Goal: Communication & Community: Ask a question

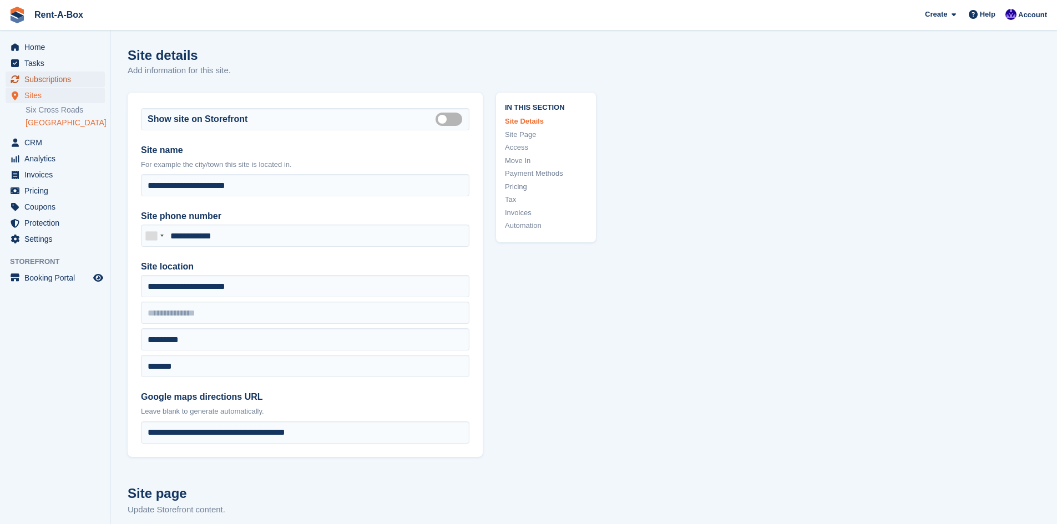
click at [36, 78] on span "Subscriptions" at bounding box center [57, 80] width 67 height 16
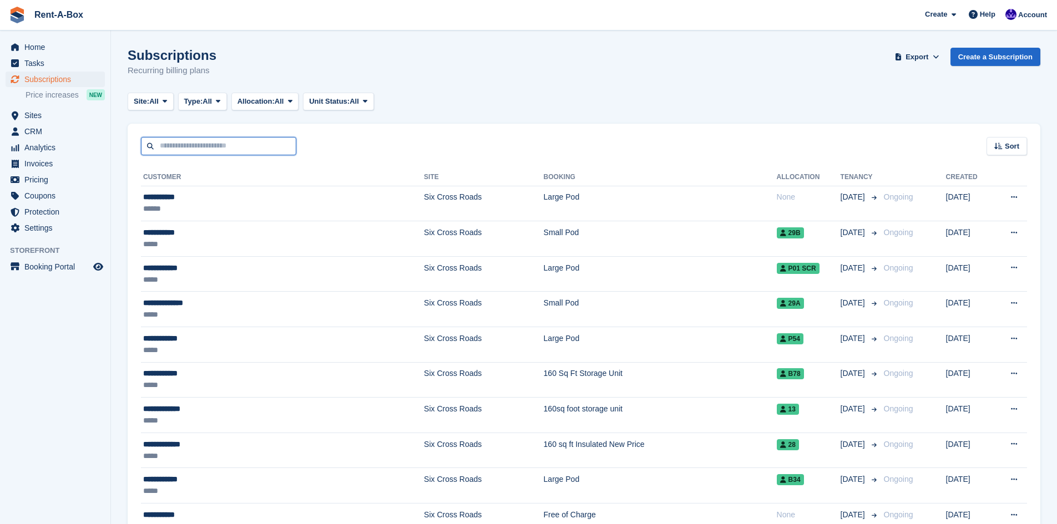
click at [172, 143] on input "text" at bounding box center [218, 146] width 155 height 18
type input "********"
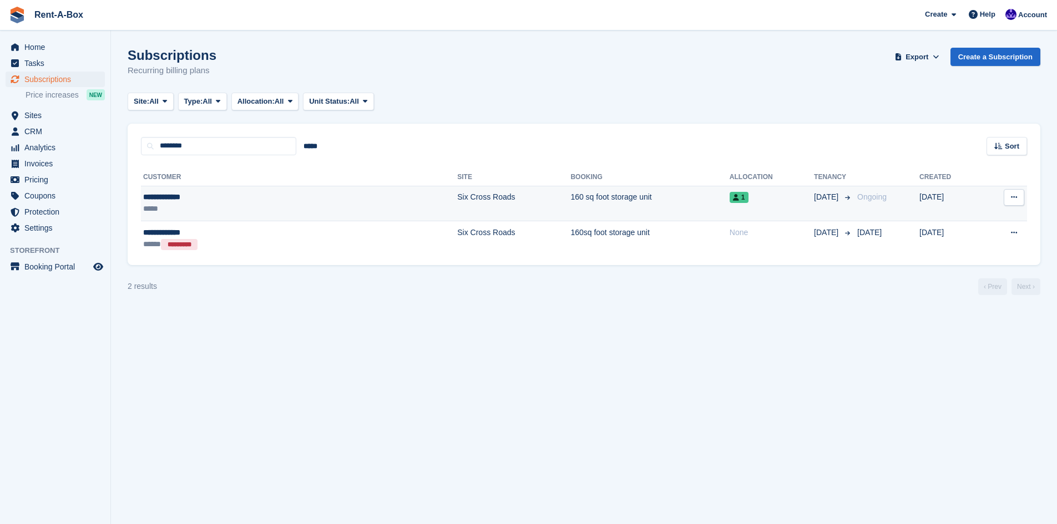
click at [457, 200] on td "Six Cross Roads" at bounding box center [513, 204] width 113 height 36
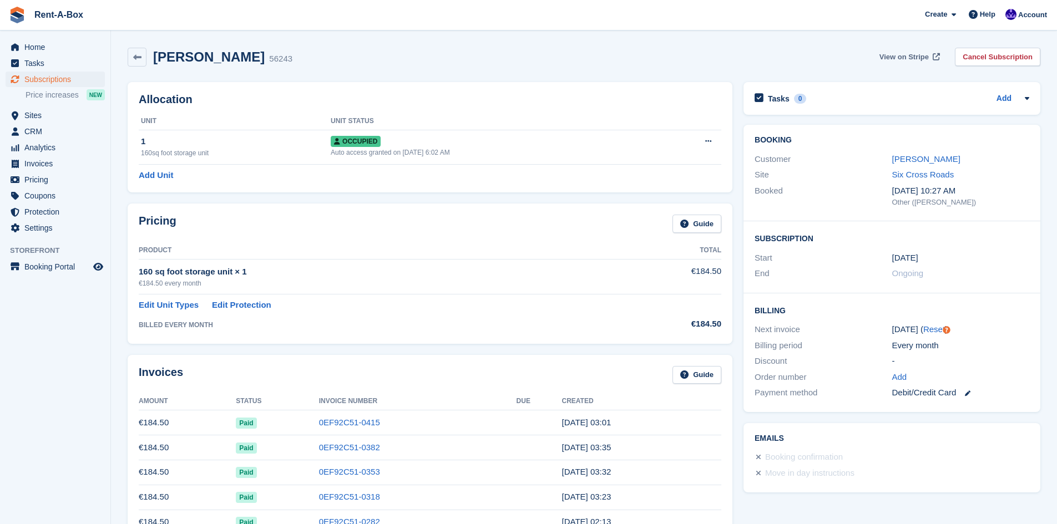
click at [918, 55] on span "View on Stripe" at bounding box center [904, 57] width 49 height 11
click at [34, 48] on span "Home" at bounding box center [57, 47] width 67 height 16
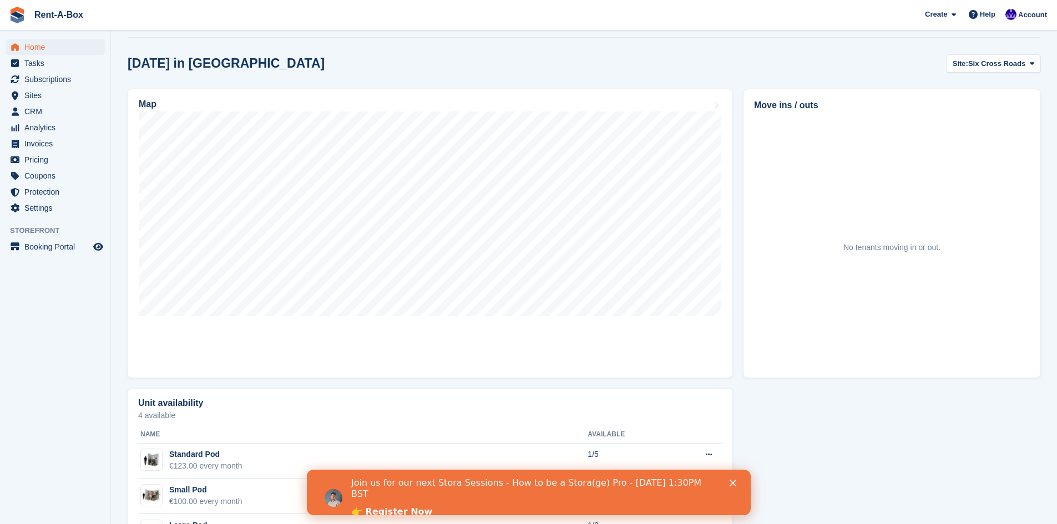
scroll to position [288, 0]
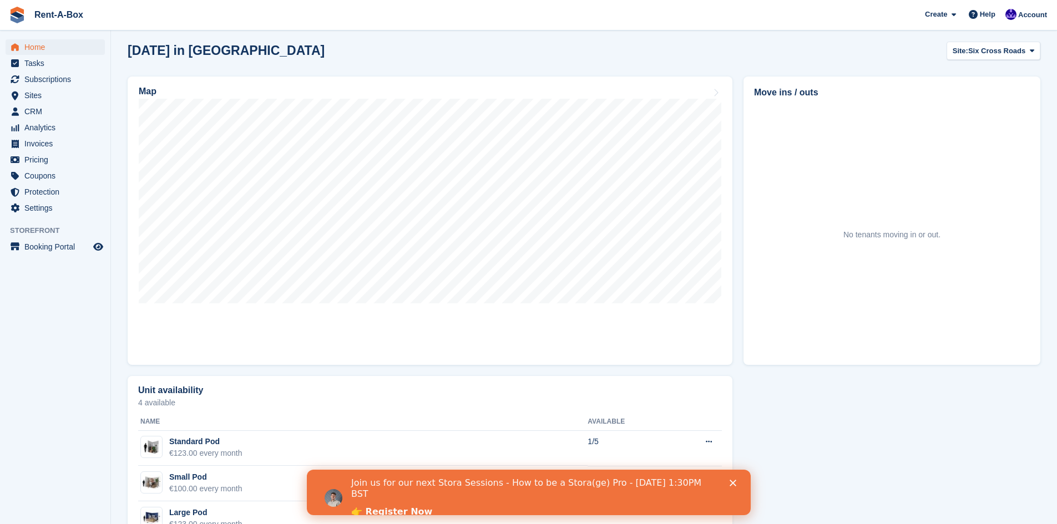
click at [402, 507] on link "👉 Register Now" at bounding box center [391, 513] width 81 height 12
click at [415, 507] on link "👉 Register Now" at bounding box center [391, 513] width 81 height 12
click at [985, 18] on span "Help" at bounding box center [988, 14] width 16 height 11
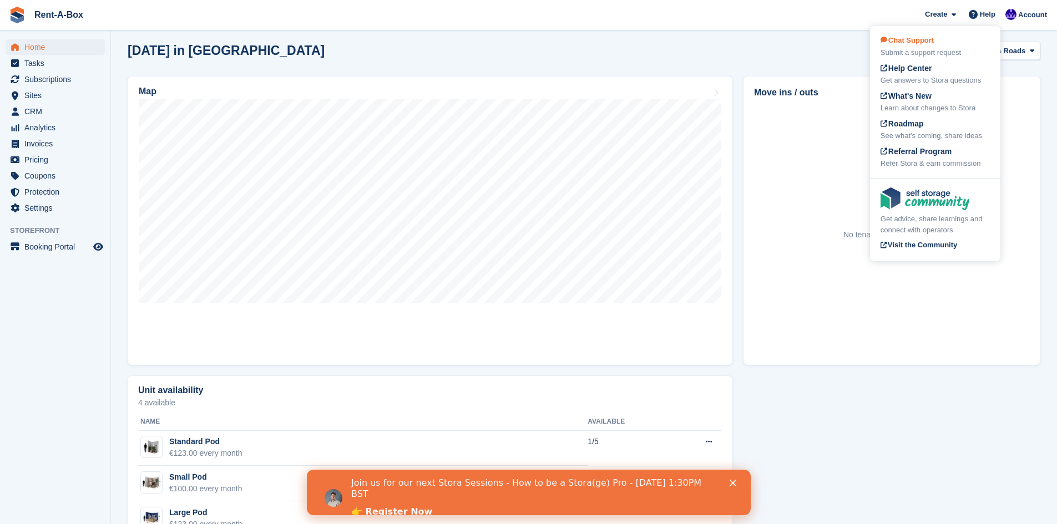
click at [911, 43] on span "Chat Support" at bounding box center [907, 40] width 53 height 8
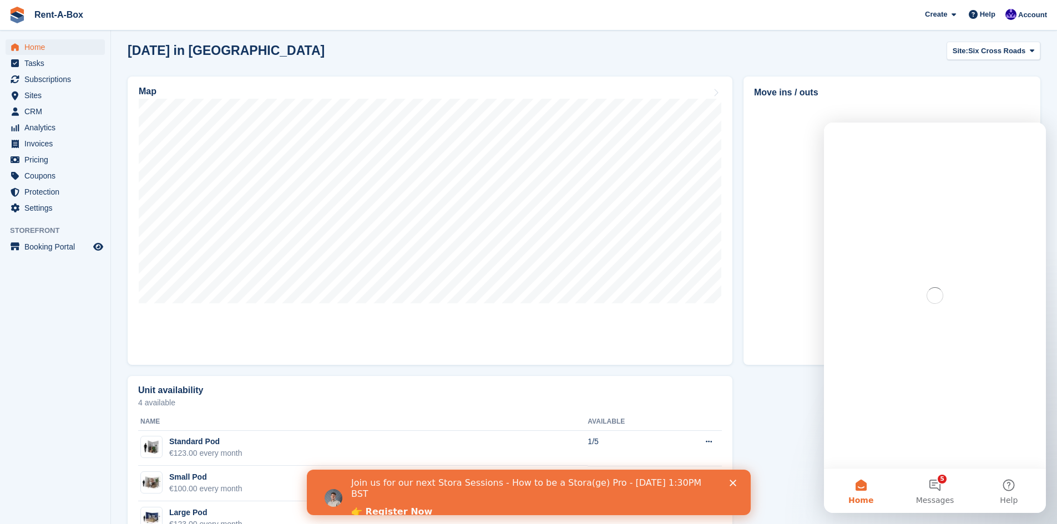
scroll to position [0, 0]
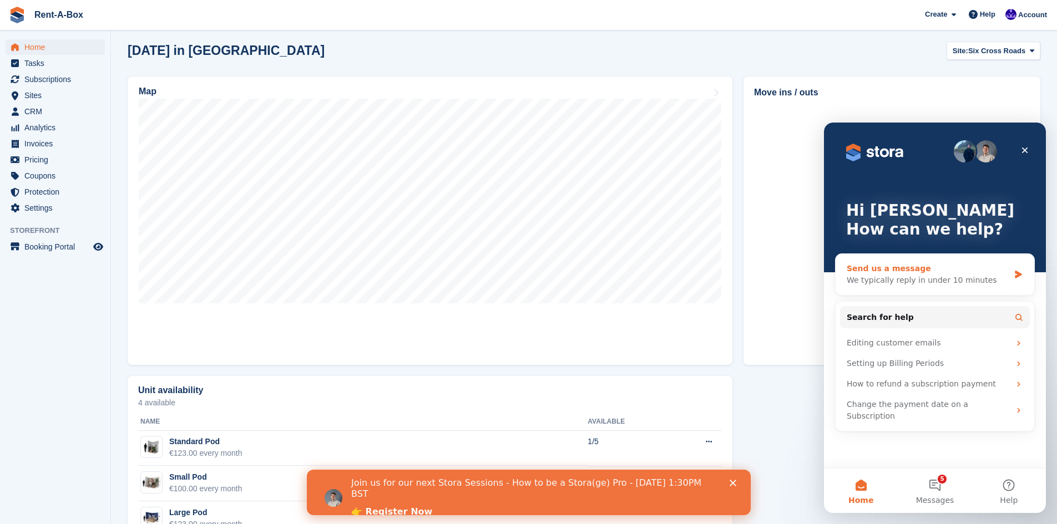
click at [920, 266] on div "Send us a message" at bounding box center [928, 269] width 163 height 12
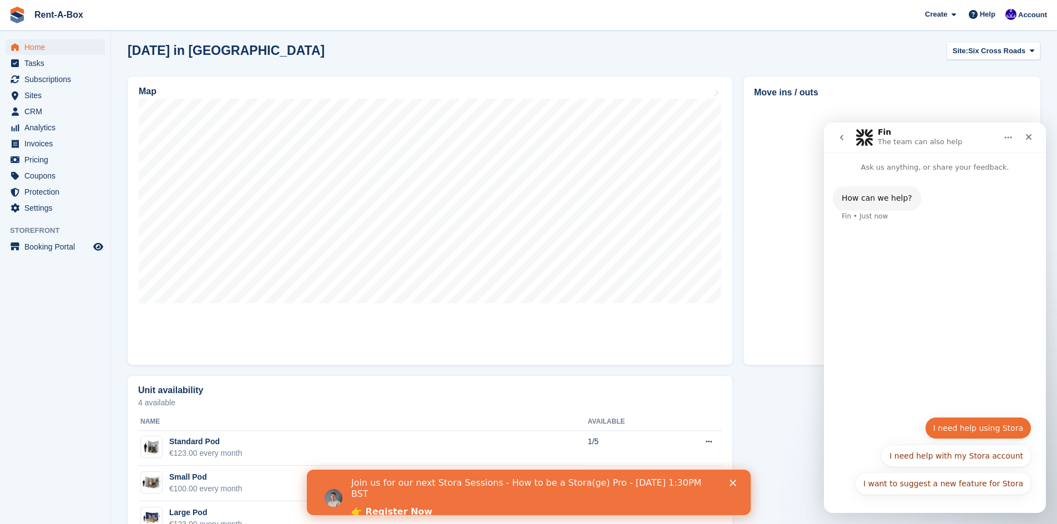
click at [961, 432] on button "I need help using Stora" at bounding box center [978, 428] width 107 height 22
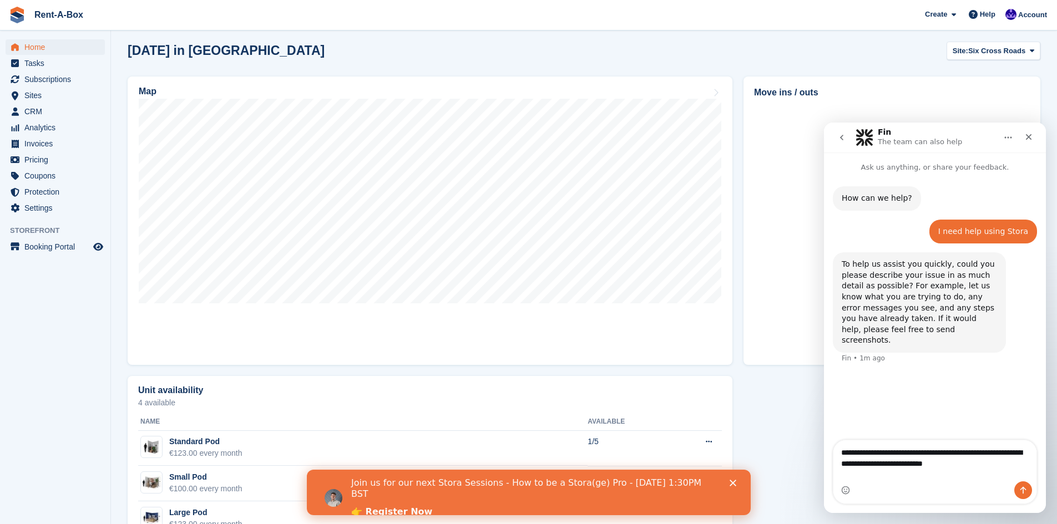
type textarea "**********"
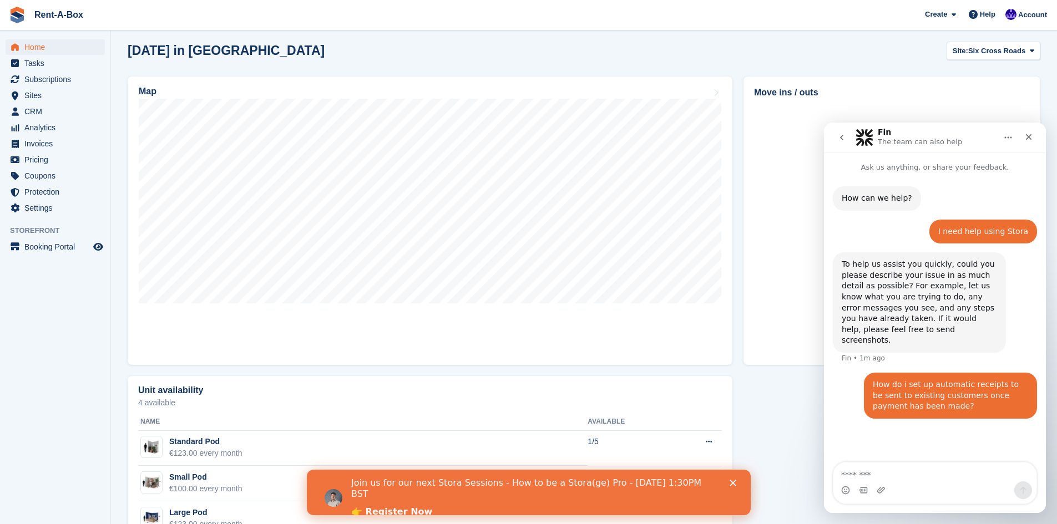
click at [853, 393] on div "How do i set up automatic receipts to be sent to existing customers once paymen…" at bounding box center [935, 402] width 204 height 59
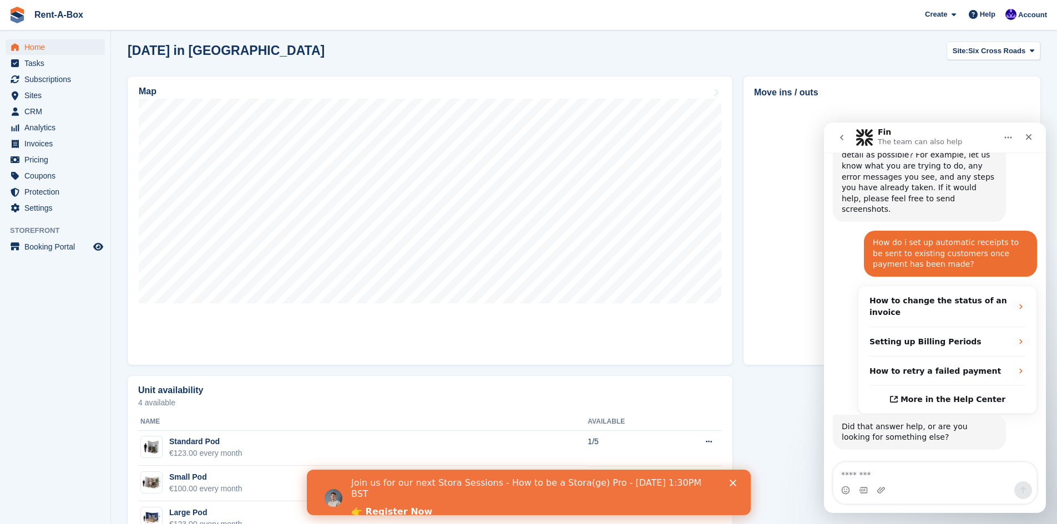
scroll to position [159, 0]
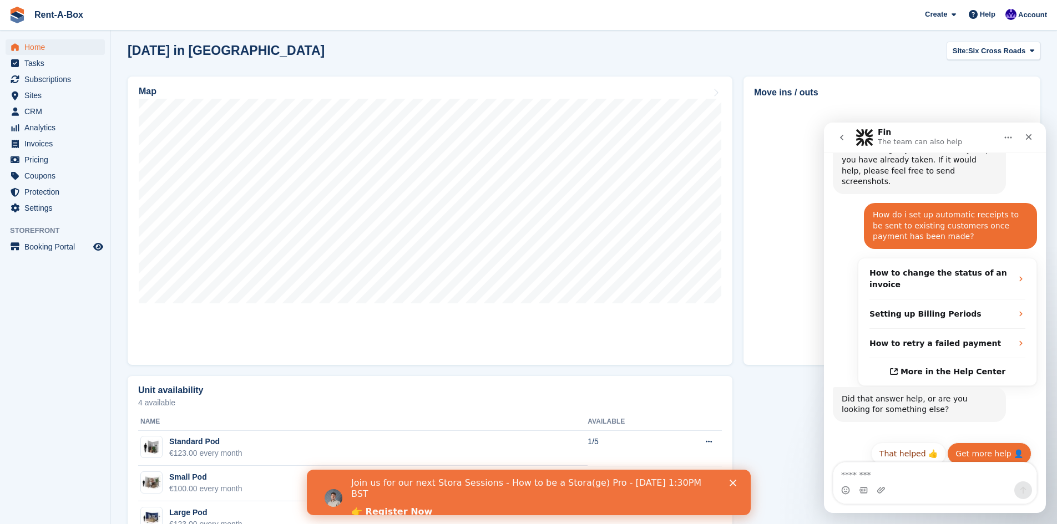
click at [985, 447] on button "Get more help 👤" at bounding box center [989, 454] width 84 height 22
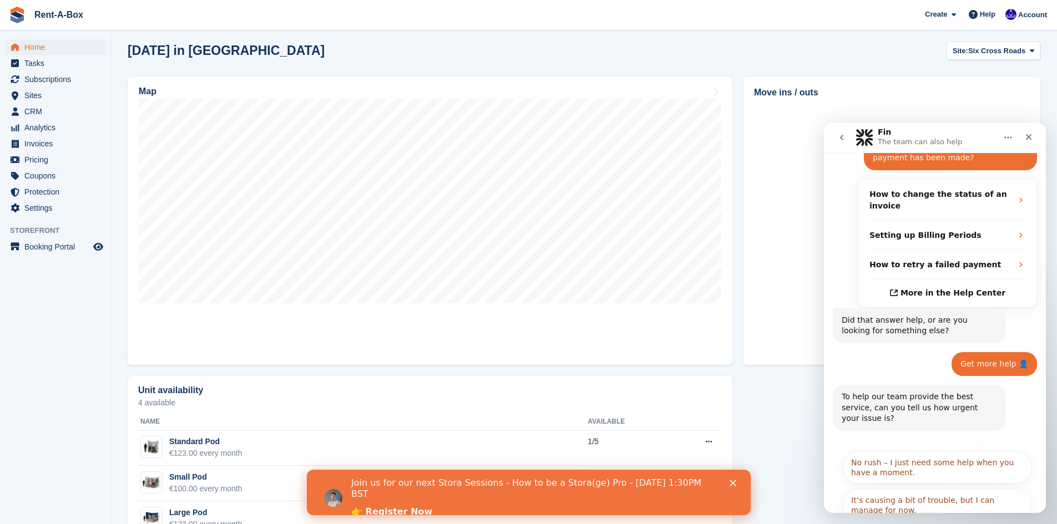
scroll to position [270, 0]
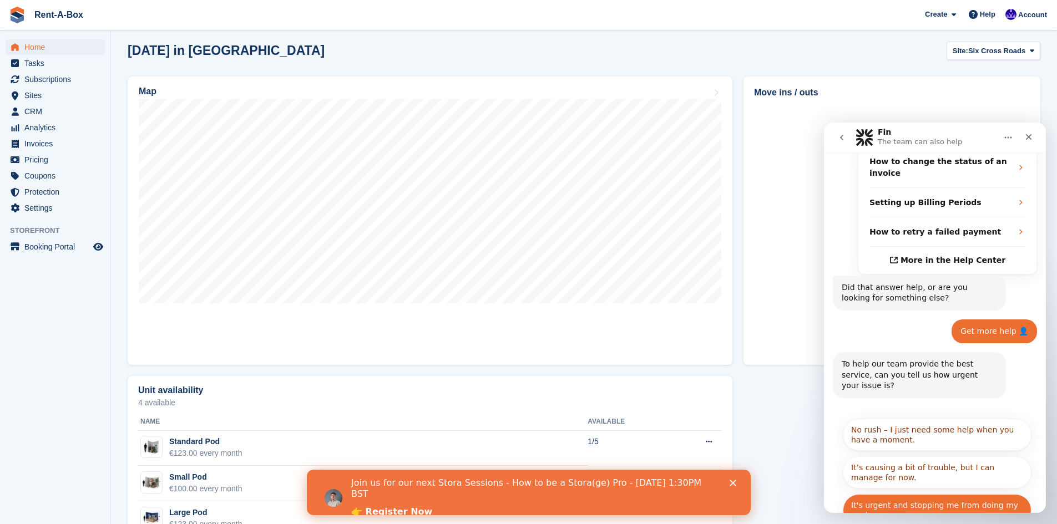
click at [933, 494] on button "It's urgent and stopping me from doing my work." at bounding box center [937, 510] width 189 height 32
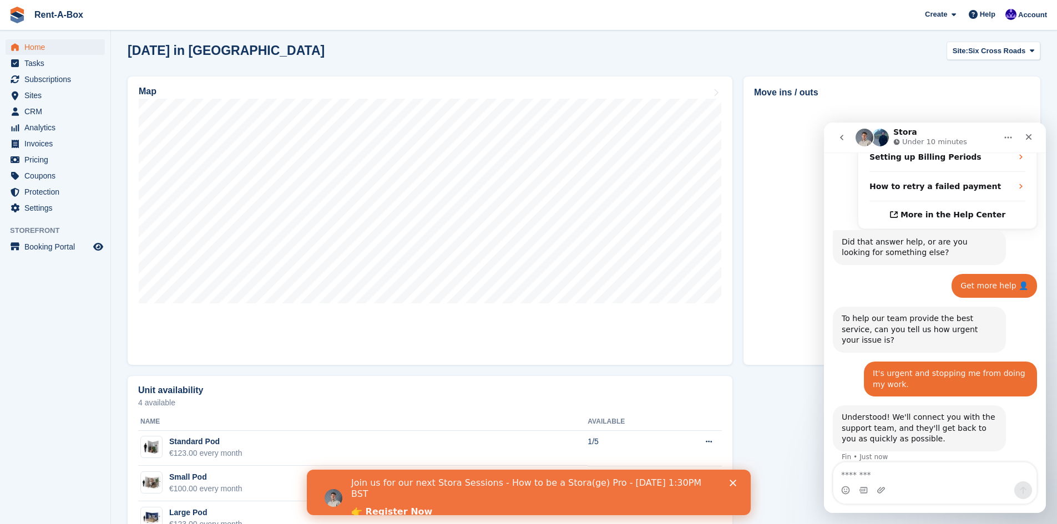
scroll to position [337, 0]
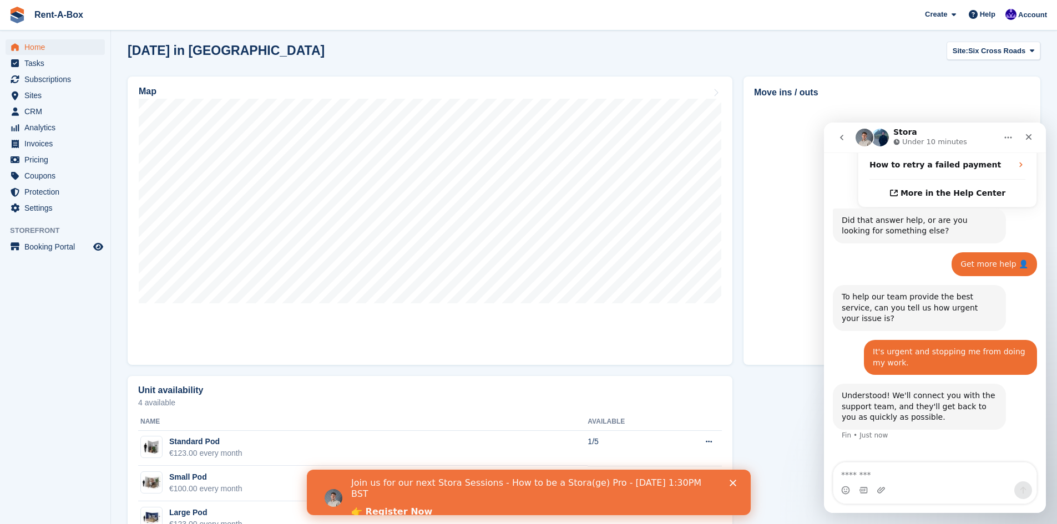
click at [835, 341] on div "It's urgent and stopping me from doing my work. Colin • Just now" at bounding box center [935, 362] width 204 height 44
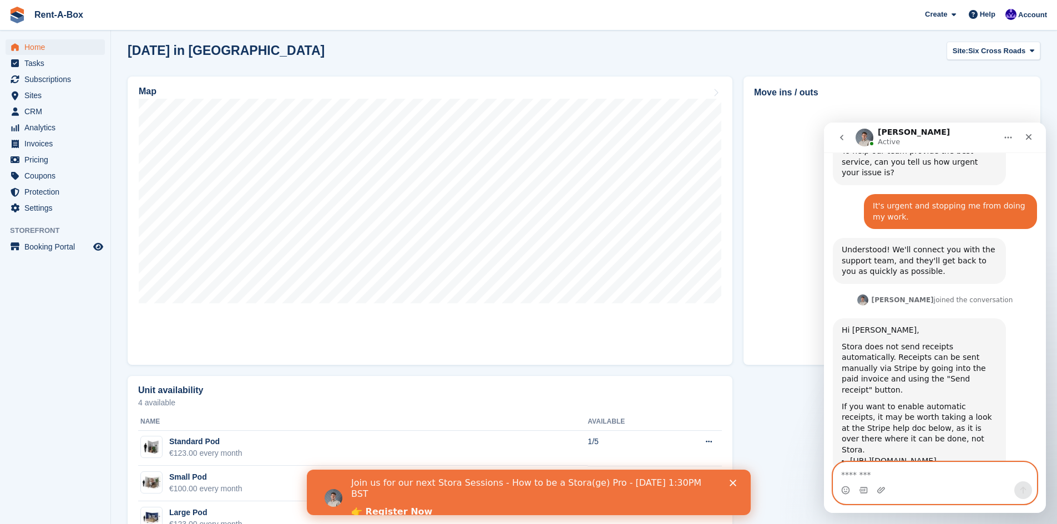
click at [920, 471] on textarea "Message…" at bounding box center [935, 472] width 203 height 19
type textarea "**********"
click at [1022, 492] on icon "Send a message…" at bounding box center [1023, 490] width 9 height 9
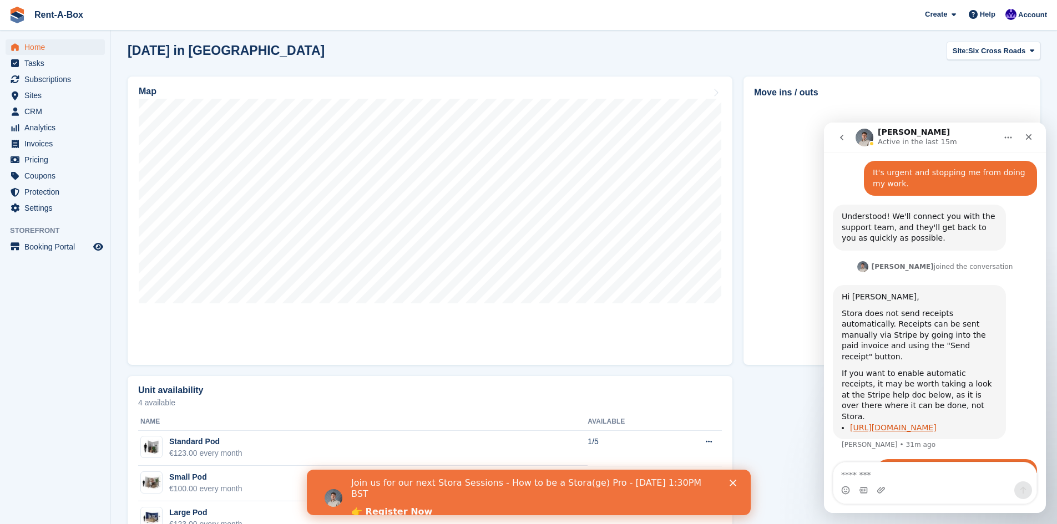
click at [875, 423] on link "https://docs.stripe.com/receipts?locale=en-GB" at bounding box center [893, 427] width 87 height 9
click at [36, 46] on span "Home" at bounding box center [57, 47] width 67 height 16
